Goal: Task Accomplishment & Management: Use online tool/utility

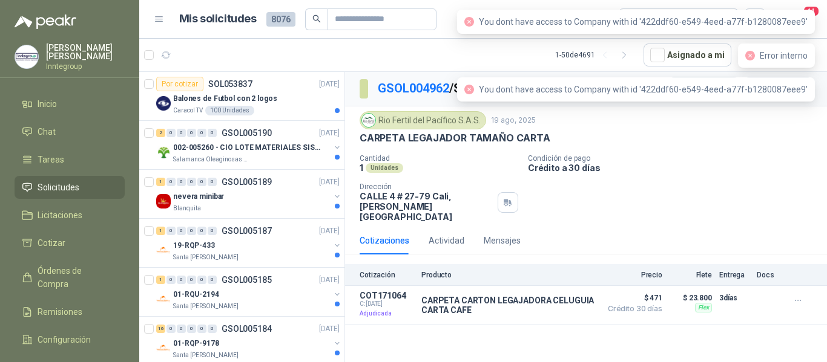
click at [750, 54] on icon "close-circle" at bounding box center [750, 56] width 10 height 10
click at [474, 90] on icon "close-circle" at bounding box center [469, 90] width 10 height 10
drag, startPoint x: 479, startPoint y: 22, endPoint x: 485, endPoint y: 19, distance: 7.1
click at [474, 21] on icon "close-circle" at bounding box center [469, 22] width 10 height 10
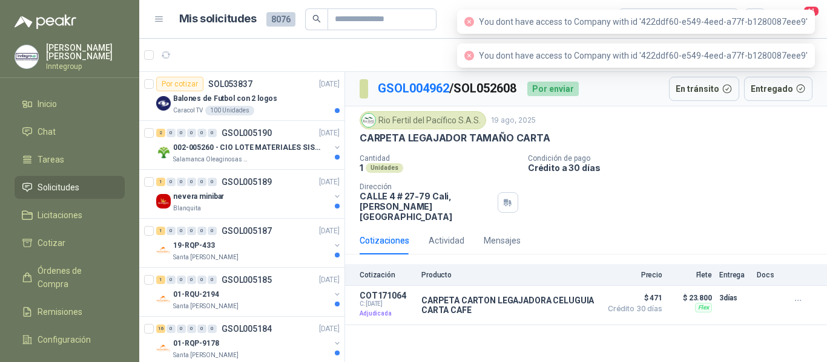
click at [474, 56] on icon "close-circle" at bounding box center [469, 56] width 10 height 10
click at [807, 17] on span "You dont have access to Company with id '422ddf60-e549-4eed-a77f-b1280087eee9'" at bounding box center [643, 22] width 329 height 10
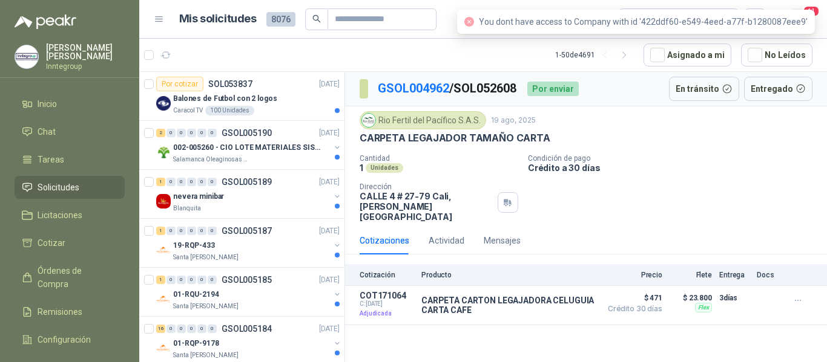
click at [817, 9] on span "11" at bounding box center [810, 10] width 17 height 11
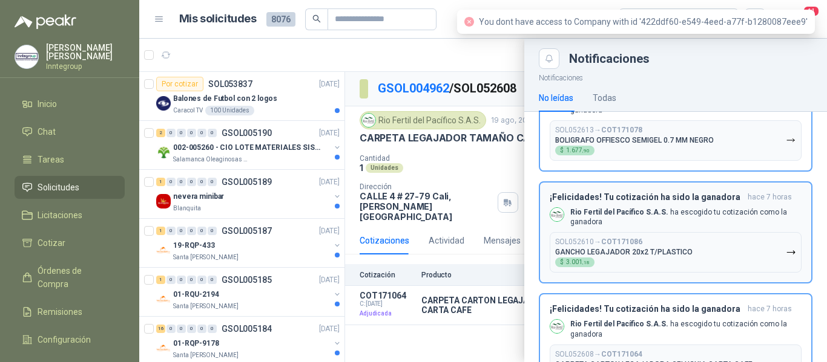
scroll to position [955, 0]
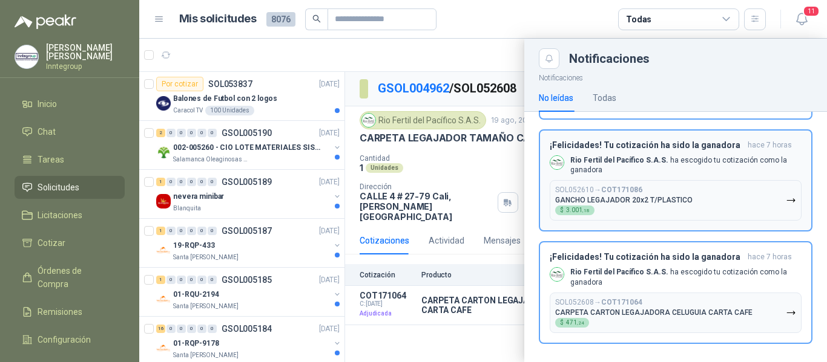
click at [617, 299] on b "COT171064" at bounding box center [621, 302] width 41 height 8
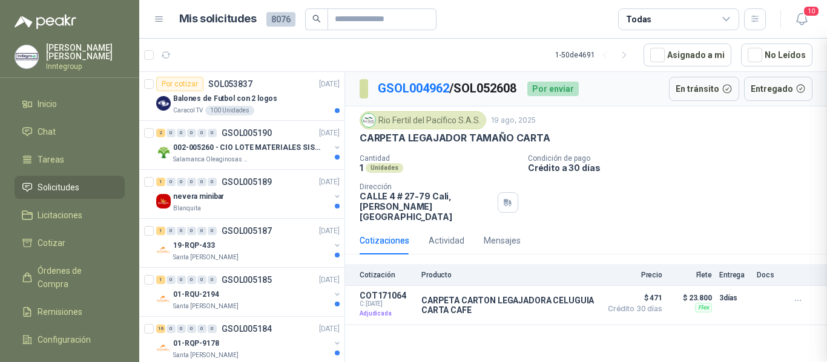
scroll to position [843, 0]
click at [549, 304] on icon "button" at bounding box center [547, 306] width 3 height 5
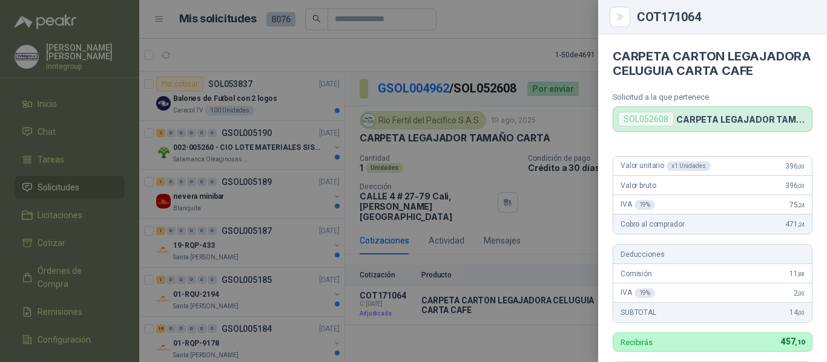
click at [613, 21] on button "Close" at bounding box center [619, 17] width 21 height 21
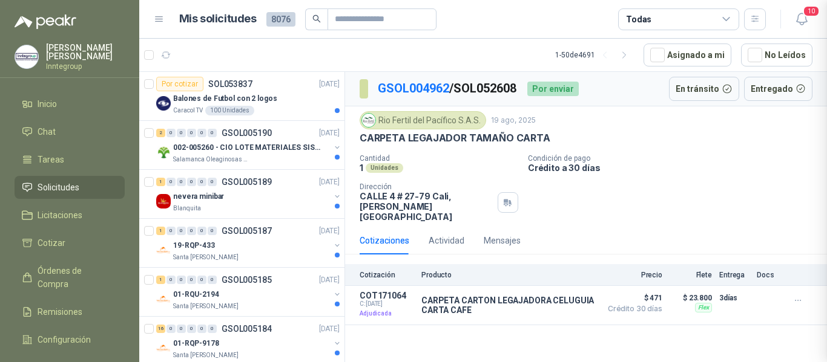
scroll to position [370, 0]
click at [803, 17] on icon "button" at bounding box center [801, 18] width 15 height 15
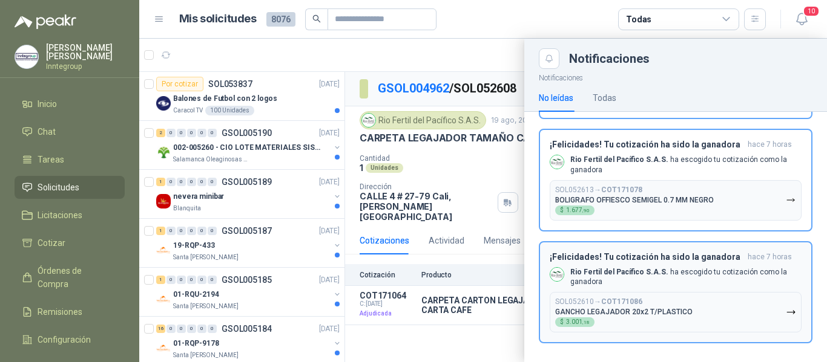
click at [657, 315] on div "SOL052610 → COT171086 GANCHO LEGAJADOR 20x2 T/PLASTICO $ 3.001 ,18" at bounding box center [623, 313] width 137 height 30
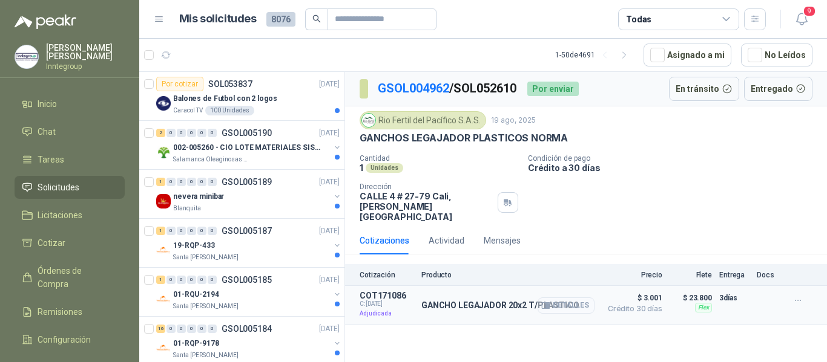
click at [547, 301] on icon "button" at bounding box center [545, 305] width 9 height 9
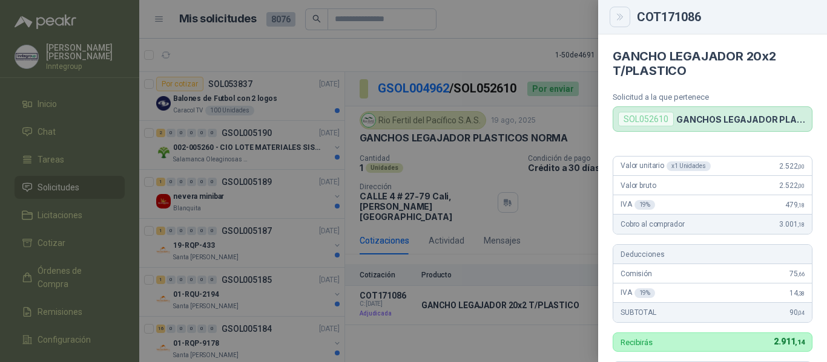
click at [620, 22] on button "Close" at bounding box center [619, 17] width 21 height 21
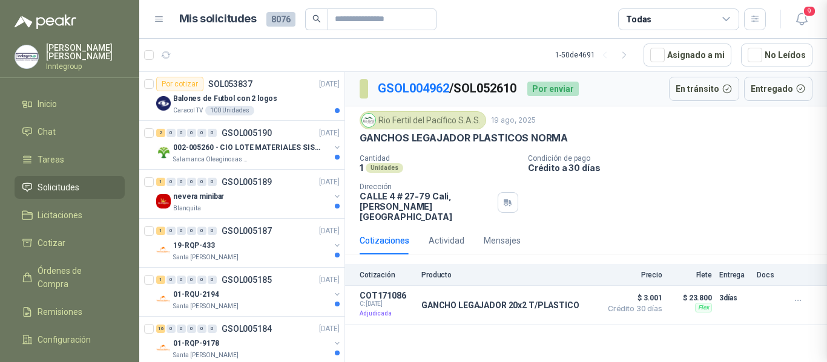
scroll to position [356, 0]
click at [794, 22] on icon "button" at bounding box center [801, 18] width 15 height 15
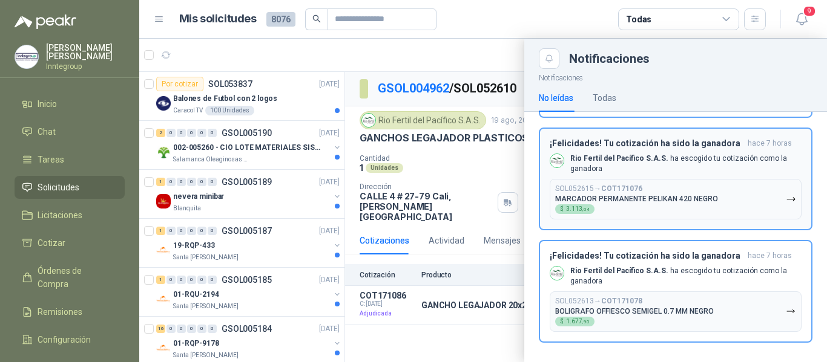
click at [641, 307] on p "BOLIGRAFO OFFIESCO SEMIGEL 0.7 MM NEGRO" at bounding box center [634, 311] width 159 height 8
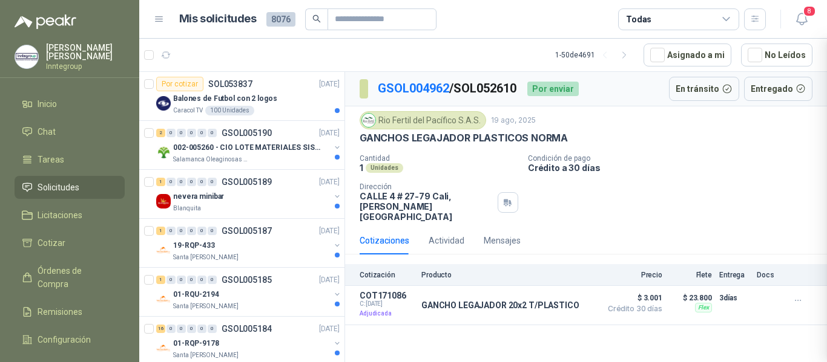
scroll to position [620, 0]
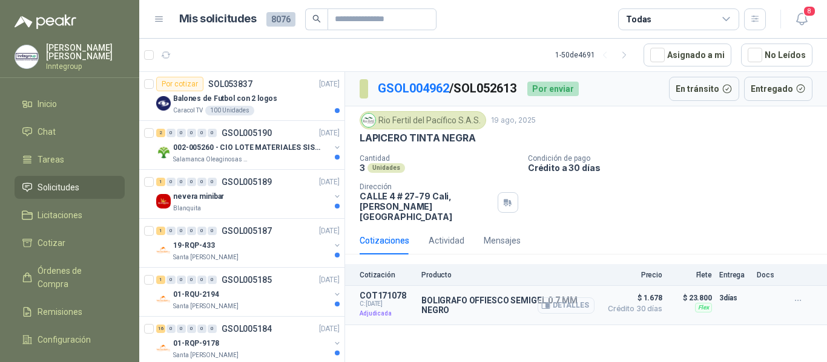
click at [546, 301] on icon "button" at bounding box center [545, 305] width 9 height 9
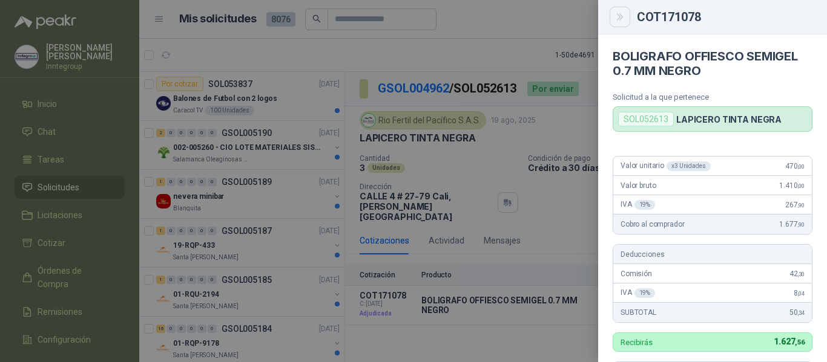
click at [617, 14] on icon "Close" at bounding box center [620, 17] width 10 height 10
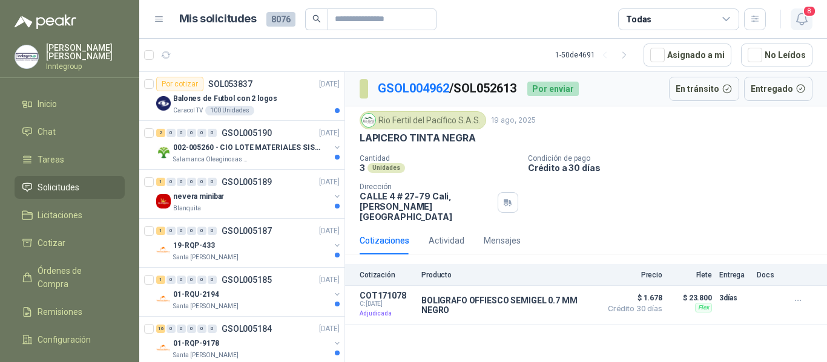
click at [798, 24] on icon "button" at bounding box center [801, 18] width 15 height 15
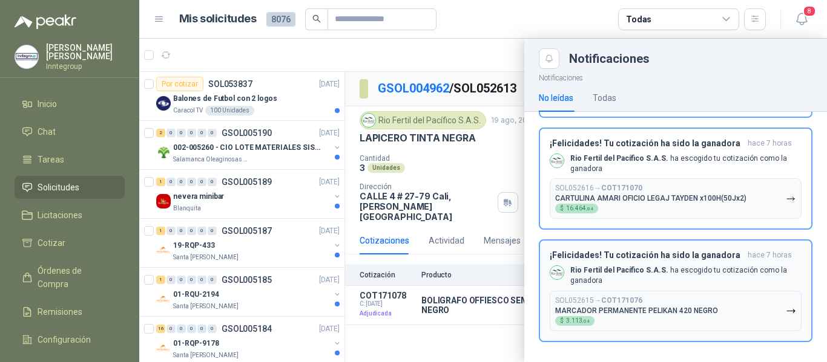
click at [666, 292] on button "SOL052615 → COT171076 MARCADOR PERMANENTE PELIKAN 420 NEGRO $ 3.113 ,04" at bounding box center [675, 311] width 252 height 41
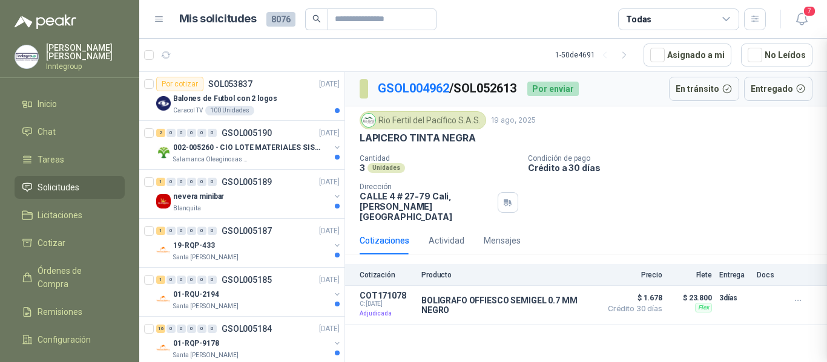
scroll to position [509, 0]
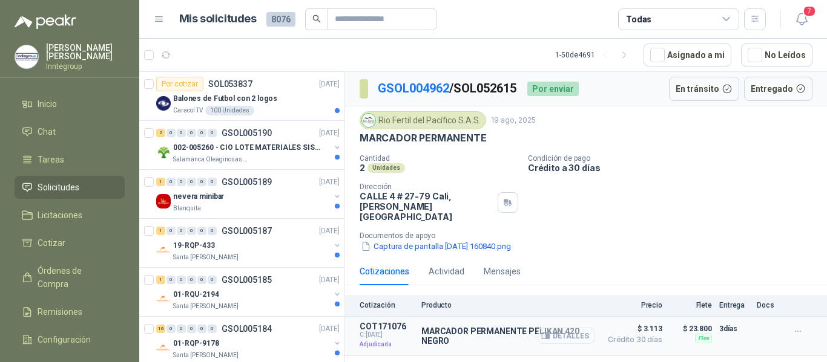
click at [539, 328] on button "Detalles" at bounding box center [565, 336] width 57 height 16
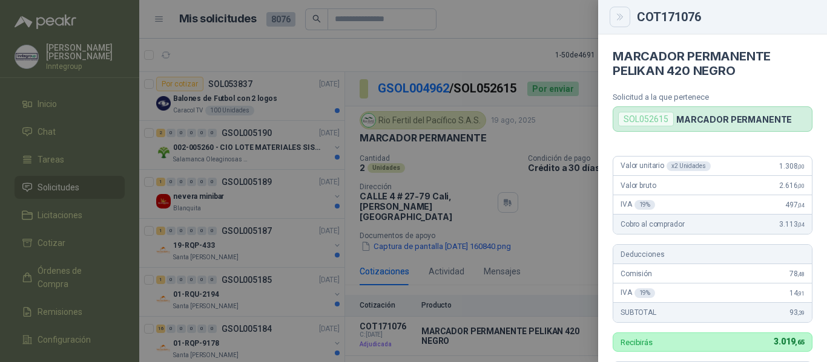
click at [619, 18] on icon "Close" at bounding box center [619, 17] width 5 height 6
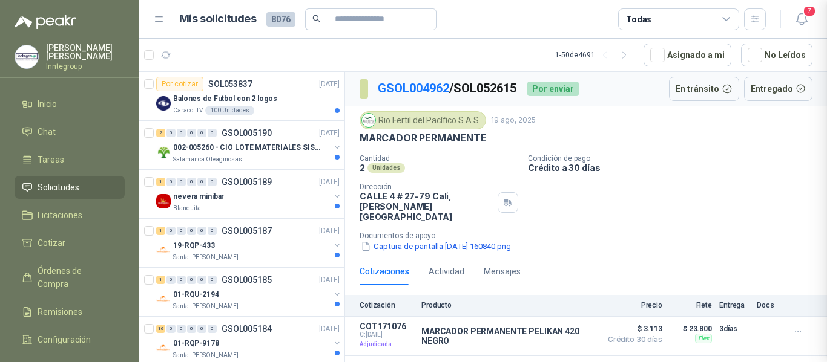
scroll to position [356, 0]
click at [797, 19] on icon "button" at bounding box center [801, 18] width 15 height 15
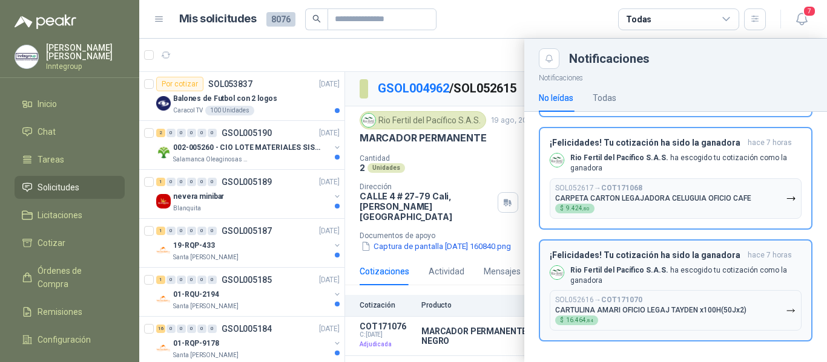
click at [631, 302] on div "SOL052616 → COT171070 CARTULINA AMARI OFICIO LEGAJ TAYDEN x100H(50Jx2) $ 16.464…" at bounding box center [650, 311] width 191 height 30
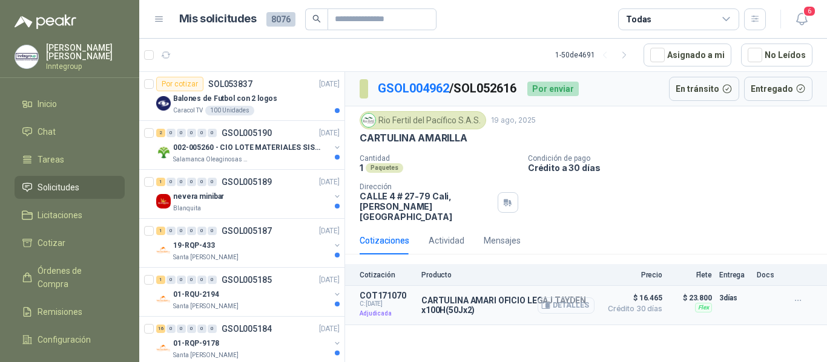
click at [544, 303] on icon "button" at bounding box center [546, 306] width 8 height 6
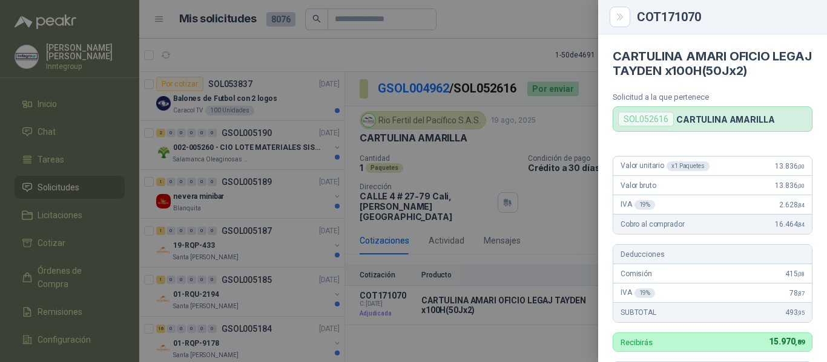
drag, startPoint x: 612, startPoint y: 24, endPoint x: 696, endPoint y: 19, distance: 84.8
click at [612, 23] on button "Close" at bounding box center [619, 17] width 21 height 21
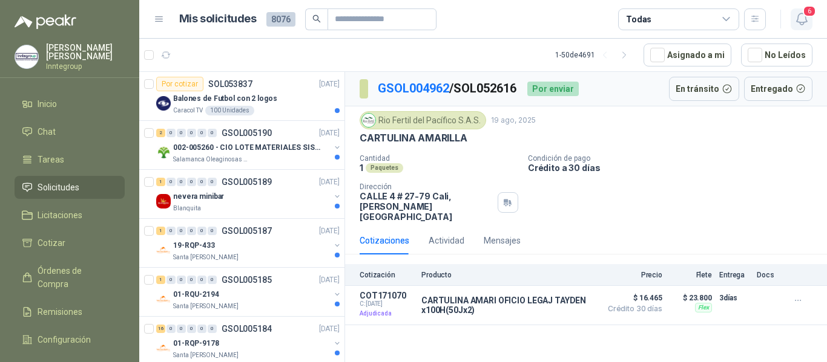
click at [795, 24] on icon "button" at bounding box center [801, 18] width 15 height 15
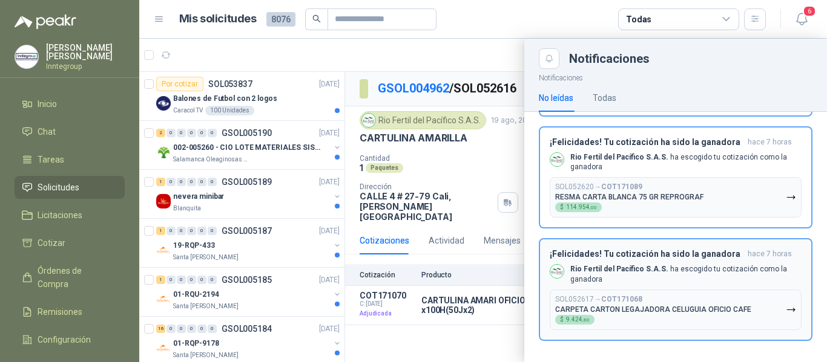
click at [621, 306] on p "CARPETA CARTON LEGAJADORA CELUGUIA OFICIO CAFE" at bounding box center [653, 310] width 196 height 8
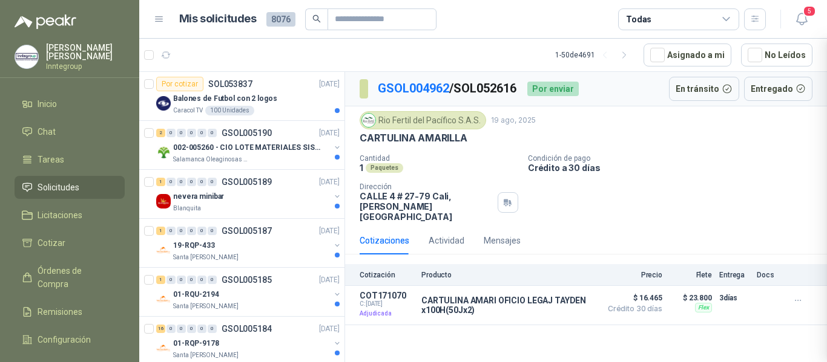
scroll to position [285, 0]
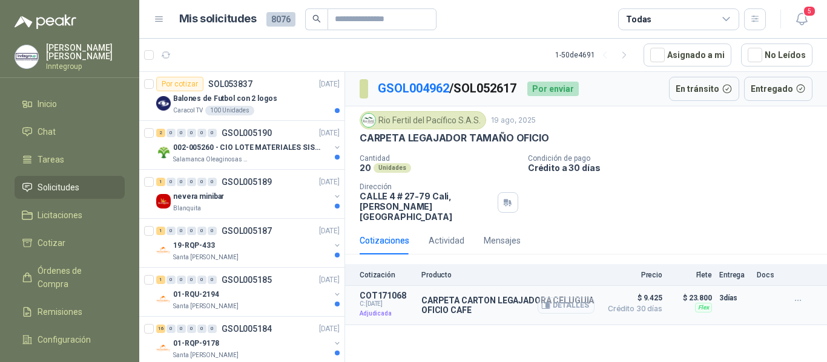
click at [547, 301] on icon "button" at bounding box center [545, 305] width 9 height 9
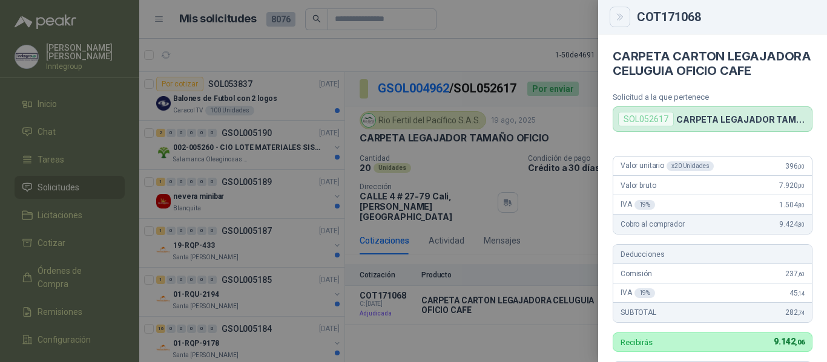
click at [618, 12] on icon "Close" at bounding box center [620, 17] width 10 height 10
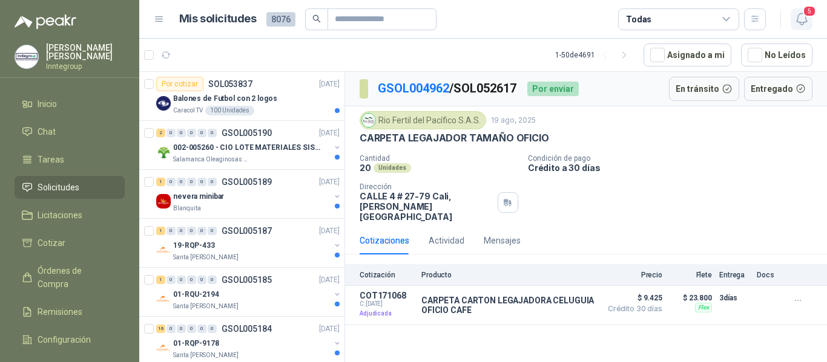
click at [798, 16] on icon "button" at bounding box center [801, 18] width 10 height 11
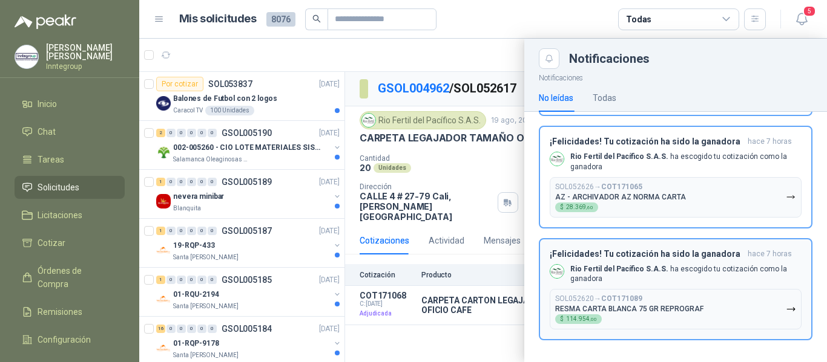
click at [641, 300] on b "COT171089" at bounding box center [621, 299] width 41 height 8
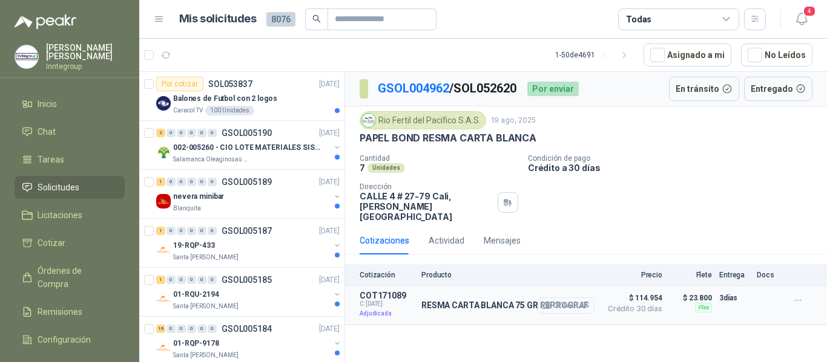
click at [545, 301] on icon "button" at bounding box center [545, 305] width 9 height 9
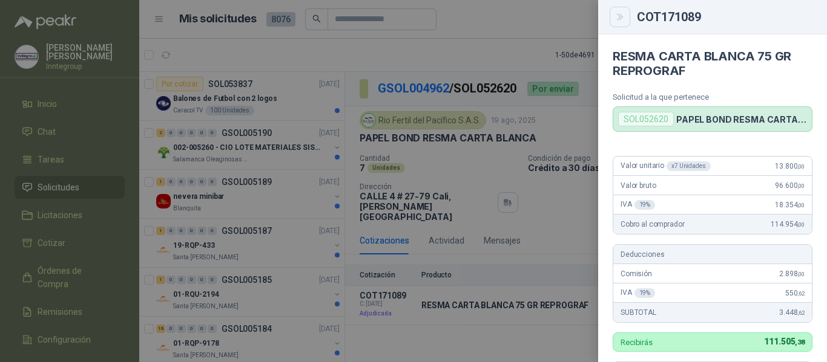
click at [619, 21] on icon "Close" at bounding box center [620, 17] width 10 height 10
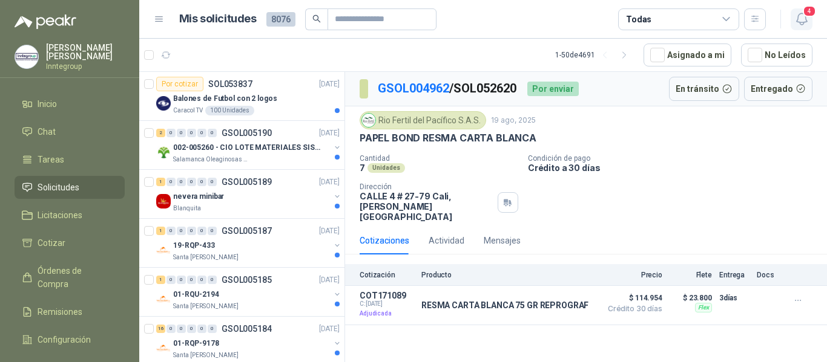
click at [800, 15] on icon "button" at bounding box center [801, 18] width 15 height 15
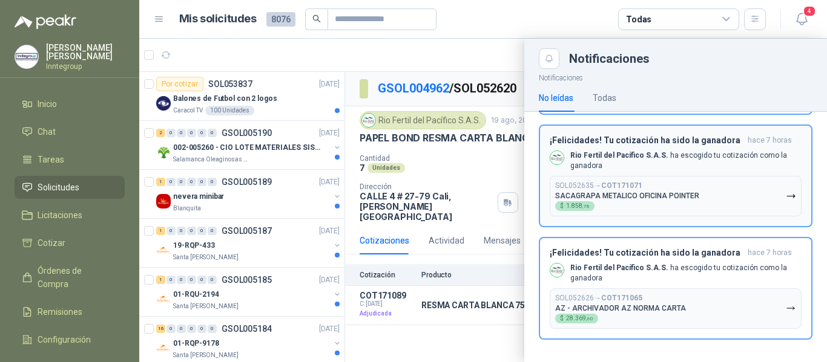
click at [659, 295] on div "SOL052626 → COT171065 AZ - ARCHIVADOR AZ [PERSON_NAME] $ 28.369 ,60" at bounding box center [620, 309] width 131 height 30
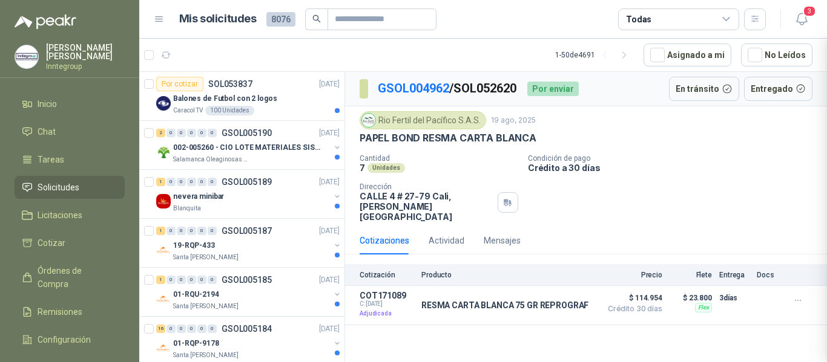
scroll to position [62, 0]
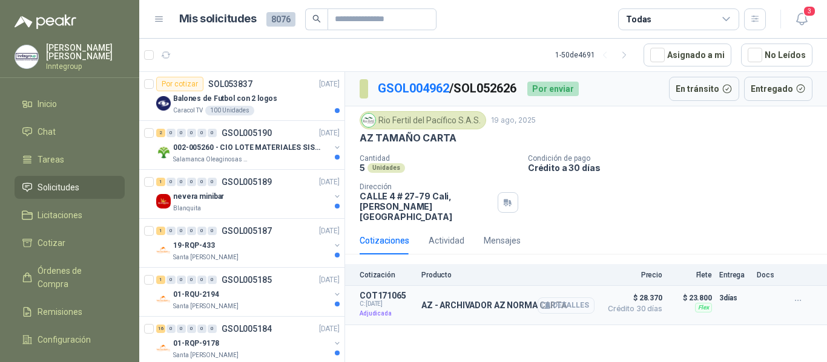
click at [546, 301] on icon "button" at bounding box center [545, 305] width 9 height 9
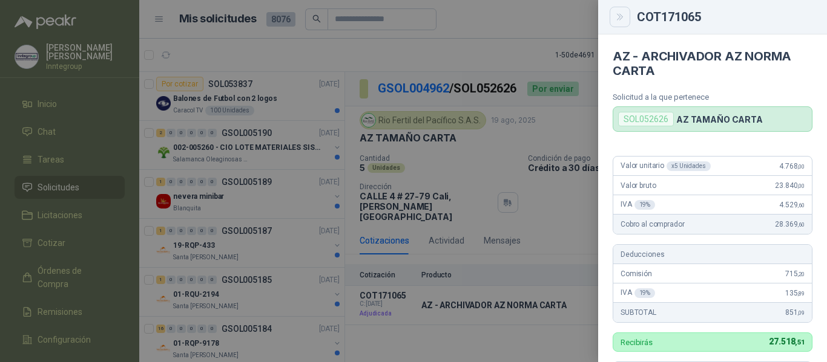
click at [628, 15] on button "Close" at bounding box center [619, 17] width 21 height 21
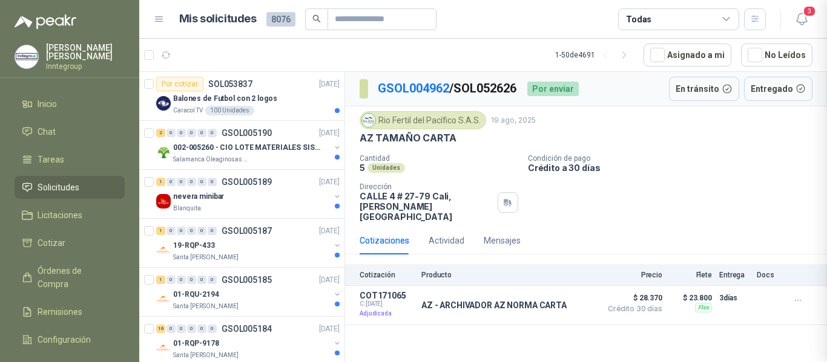
scroll to position [356, 0]
click at [800, 21] on icon "button" at bounding box center [801, 18] width 15 height 15
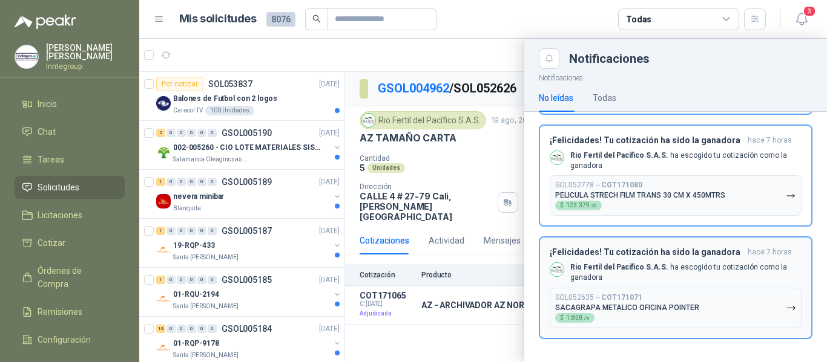
click at [637, 301] on b "COT171071" at bounding box center [621, 297] width 41 height 8
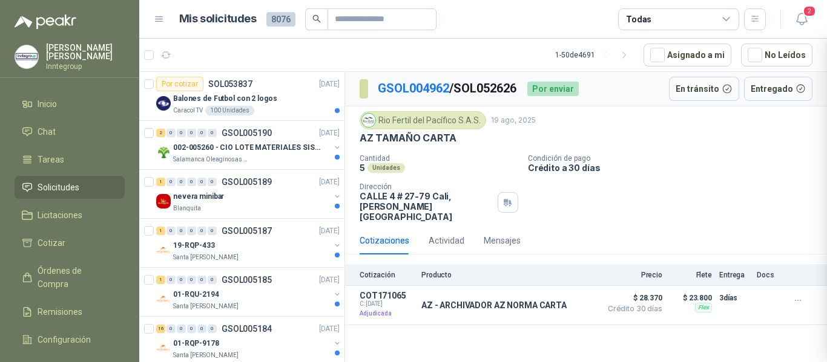
scroll to position [0, 0]
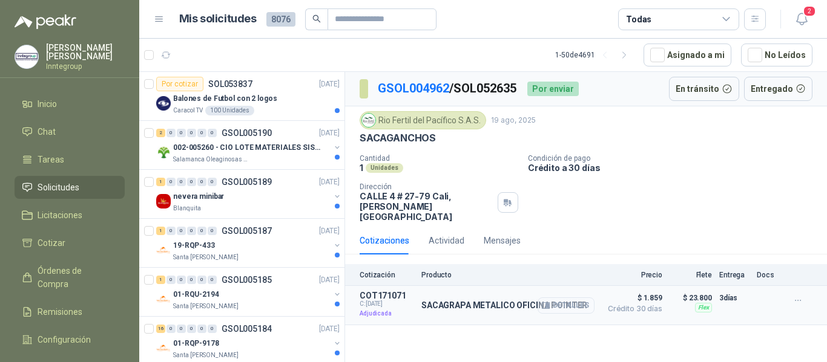
click at [549, 303] on icon "button" at bounding box center [546, 306] width 8 height 6
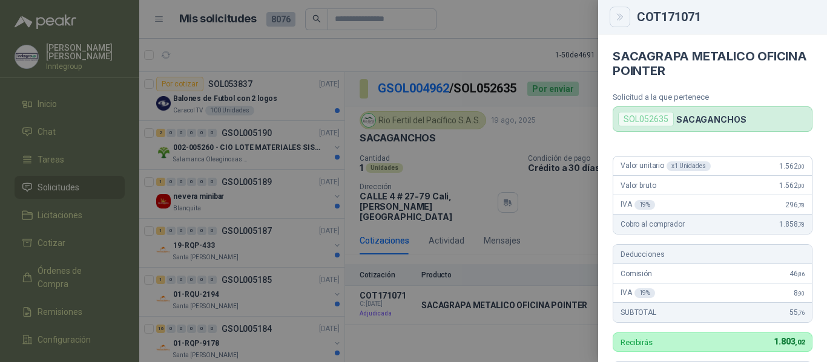
click at [620, 19] on icon "Close" at bounding box center [620, 17] width 10 height 10
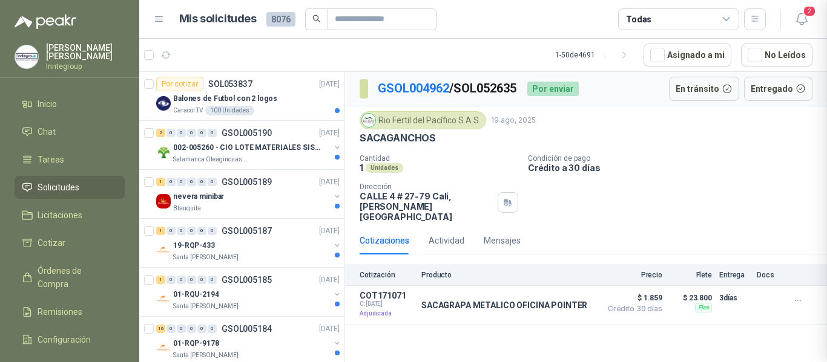
scroll to position [356, 0]
click at [793, 21] on button "2" at bounding box center [801, 19] width 22 height 22
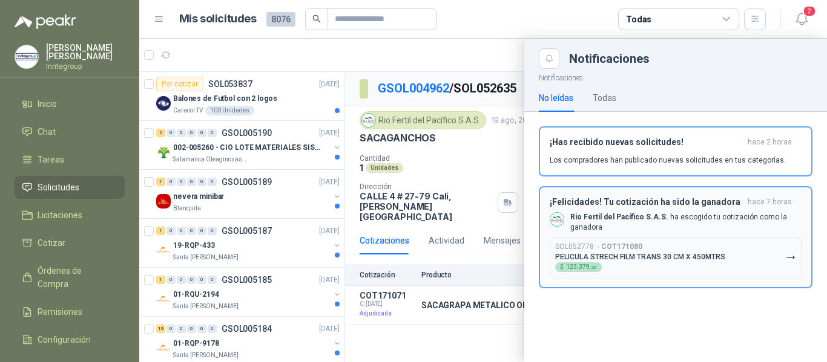
click at [638, 249] on b "COT171080" at bounding box center [621, 247] width 41 height 8
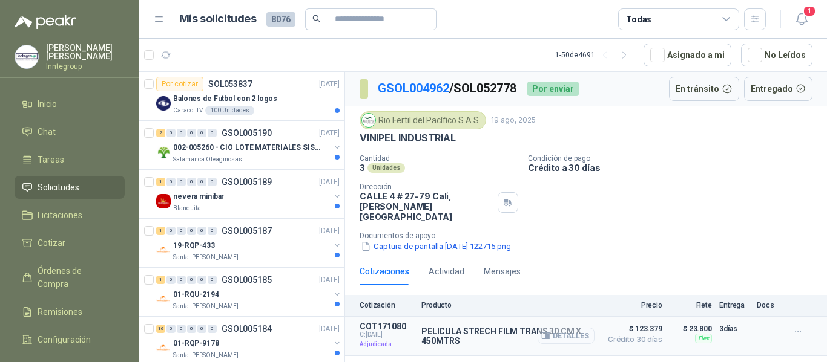
click at [546, 332] on icon "button" at bounding box center [545, 336] width 9 height 9
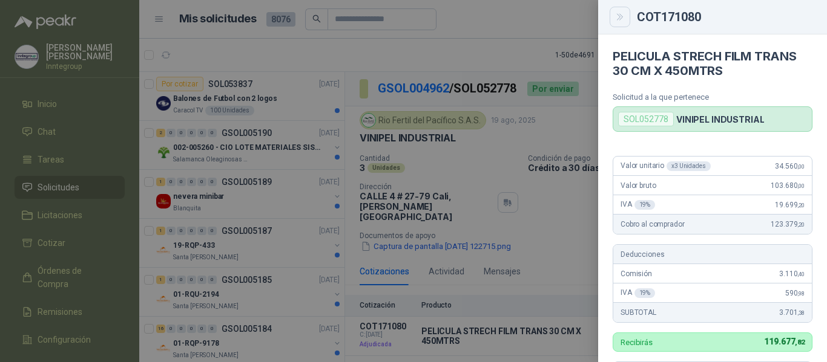
click at [620, 20] on icon "Close" at bounding box center [620, 17] width 10 height 10
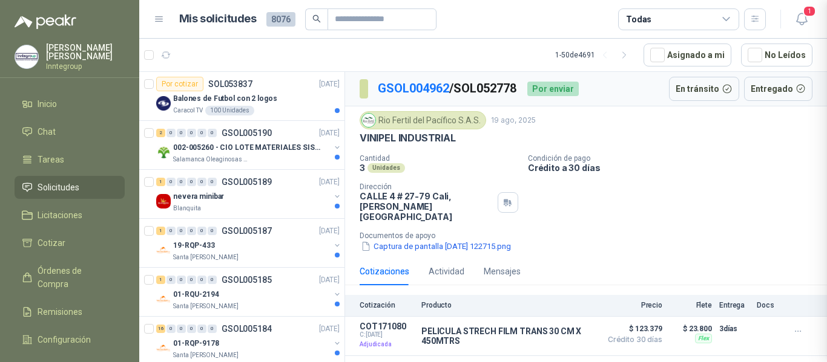
scroll to position [356, 0]
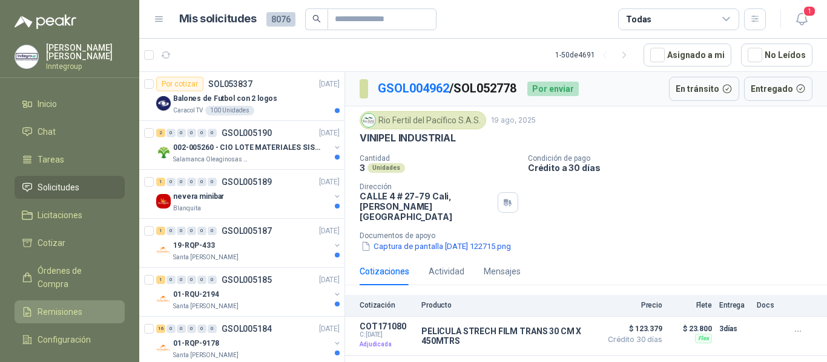
click at [57, 306] on span "Remisiones" at bounding box center [60, 312] width 45 height 13
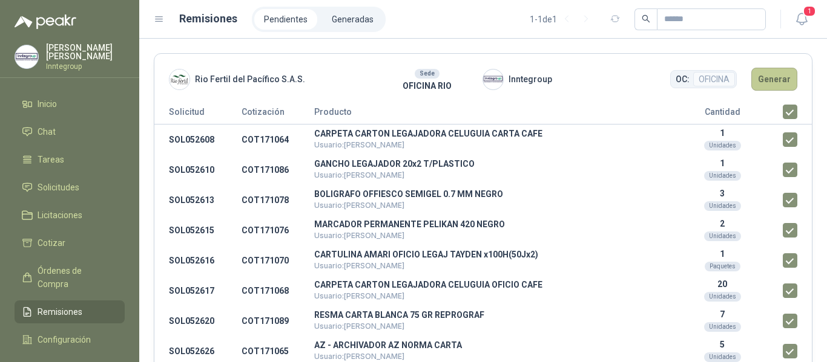
click at [768, 79] on button "Generar" at bounding box center [774, 79] width 46 height 23
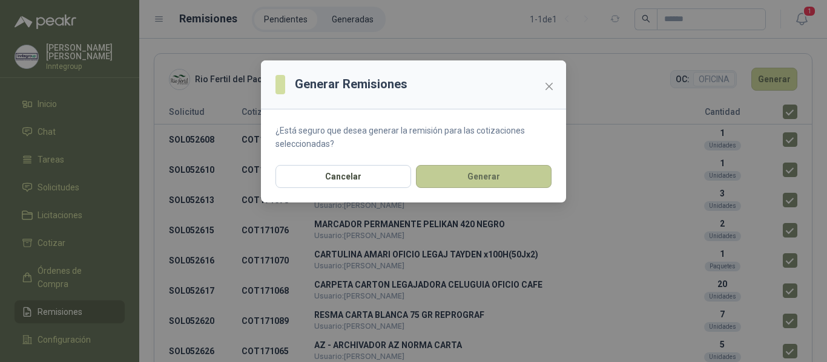
click at [474, 176] on button "Generar" at bounding box center [484, 176] width 136 height 23
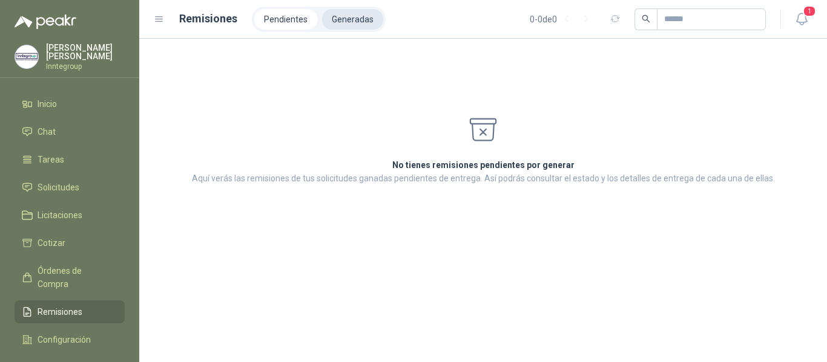
click at [345, 17] on li "Generadas" at bounding box center [352, 19] width 61 height 21
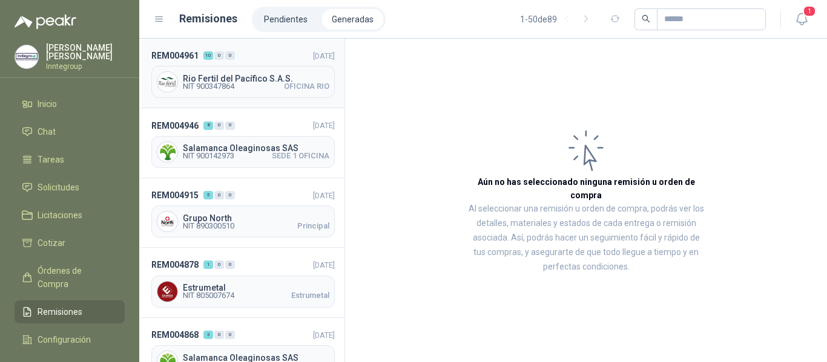
click at [261, 83] on span "NIT 900347864 [GEOGRAPHIC_DATA]" at bounding box center [256, 86] width 146 height 7
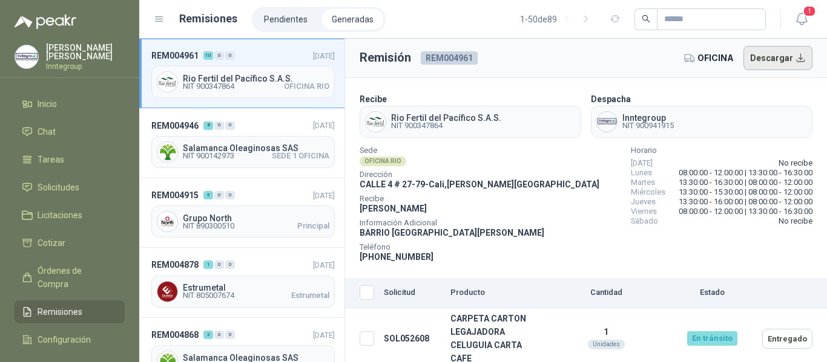
click at [771, 59] on button "Descargar" at bounding box center [778, 58] width 70 height 24
